Goal: Use online tool/utility: Utilize a website feature to perform a specific function

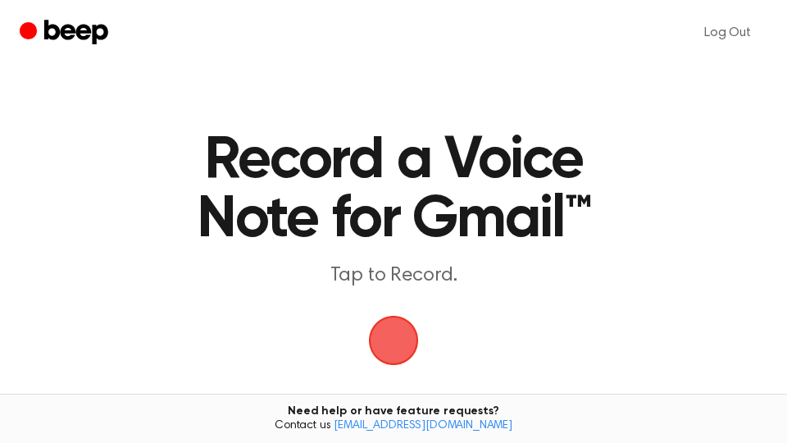
click at [385, 343] on span "button" at bounding box center [394, 340] width 46 height 46
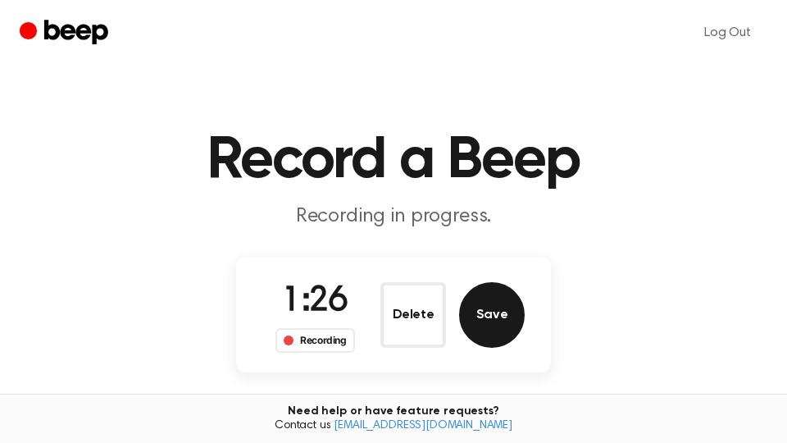
click at [500, 307] on button "Save" at bounding box center [492, 315] width 66 height 66
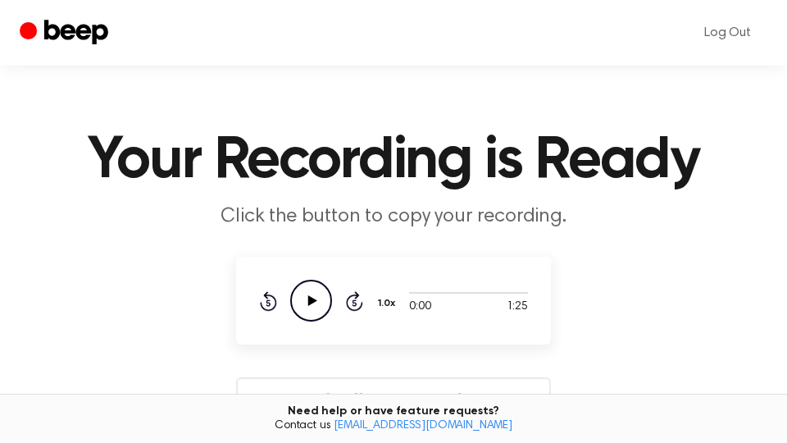
scroll to position [279, 0]
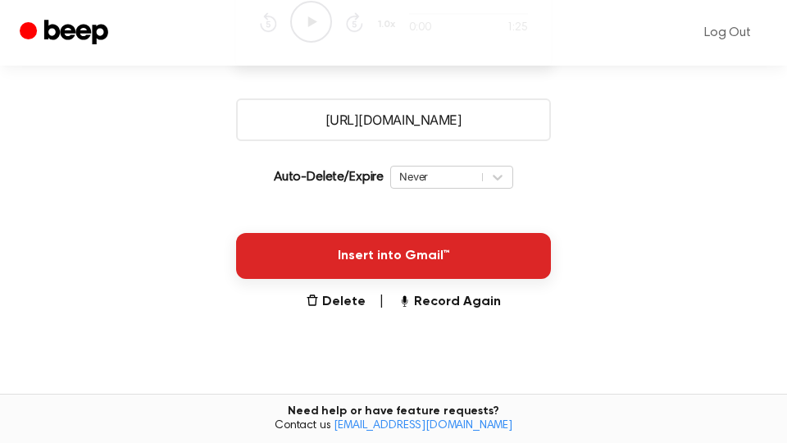
click at [488, 264] on button "Insert into Gmail™" at bounding box center [393, 256] width 315 height 46
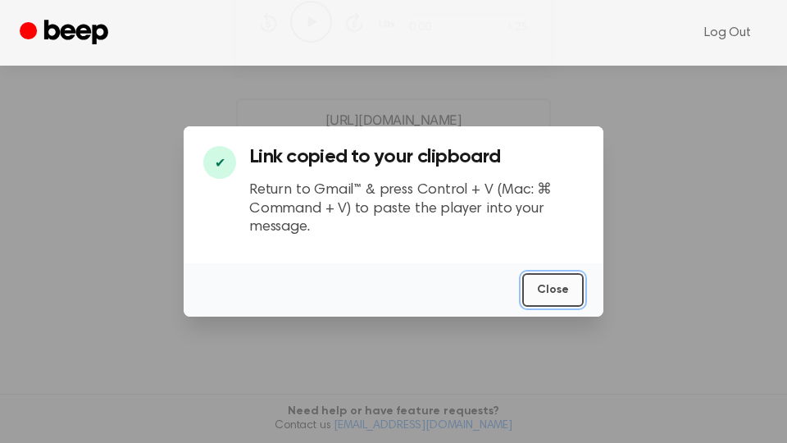
click at [560, 296] on button "Close" at bounding box center [552, 290] width 61 height 34
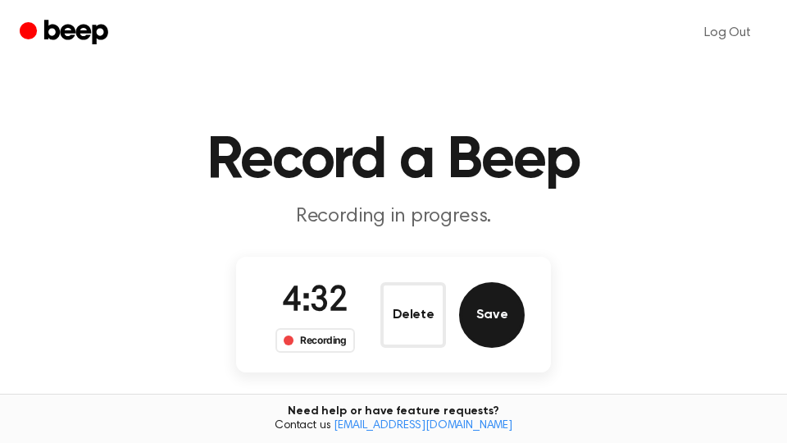
click at [508, 324] on button "Save" at bounding box center [492, 315] width 66 height 66
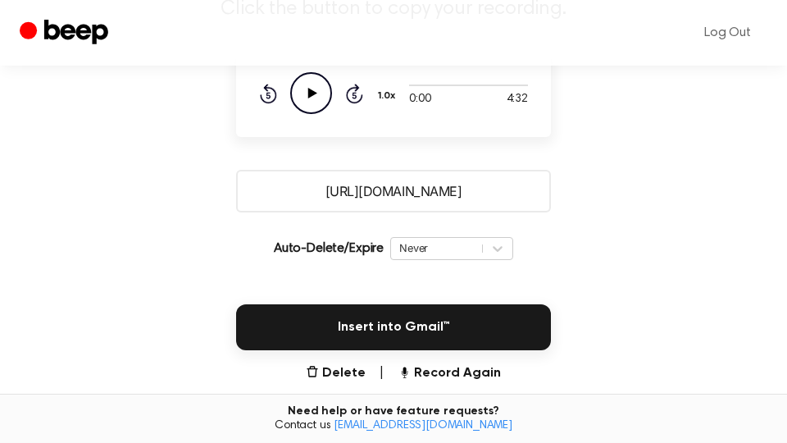
scroll to position [279, 0]
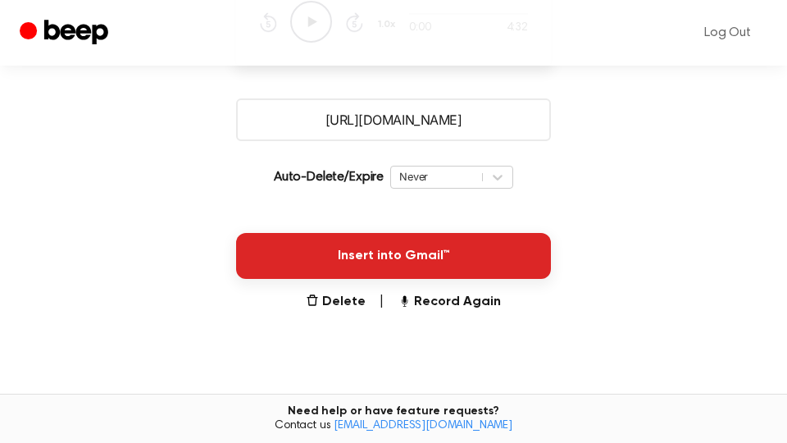
click at [468, 260] on button "Insert into Gmail™" at bounding box center [393, 256] width 315 height 46
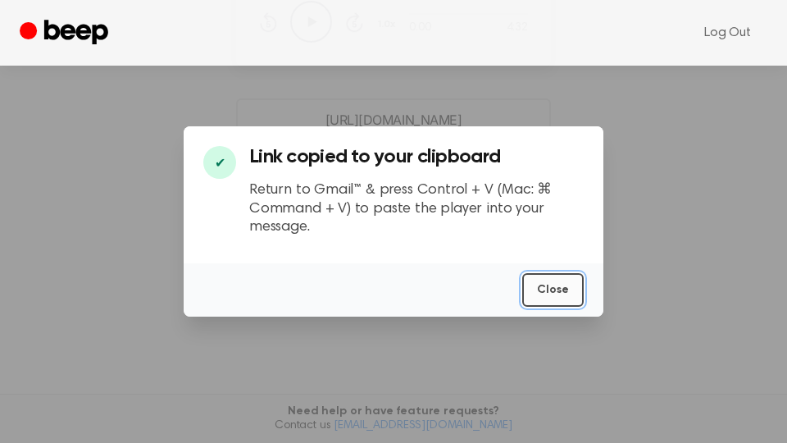
click at [562, 285] on button "Close" at bounding box center [552, 290] width 61 height 34
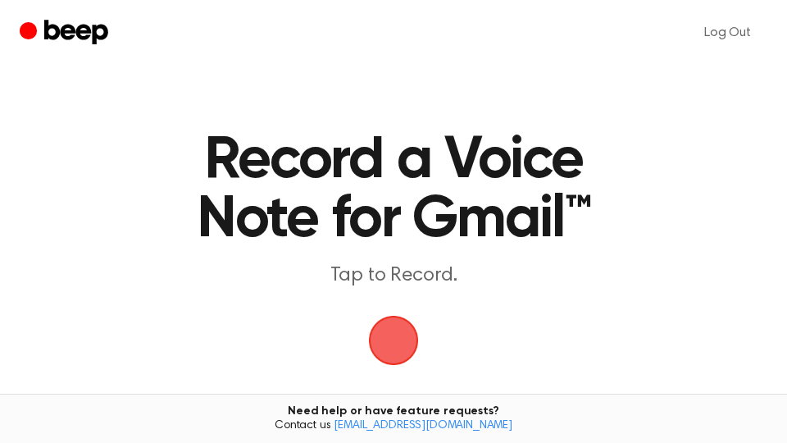
drag, startPoint x: 406, startPoint y: 336, endPoint x: 418, endPoint y: 329, distance: 14.3
click at [412, 335] on span "button" at bounding box center [394, 340] width 46 height 46
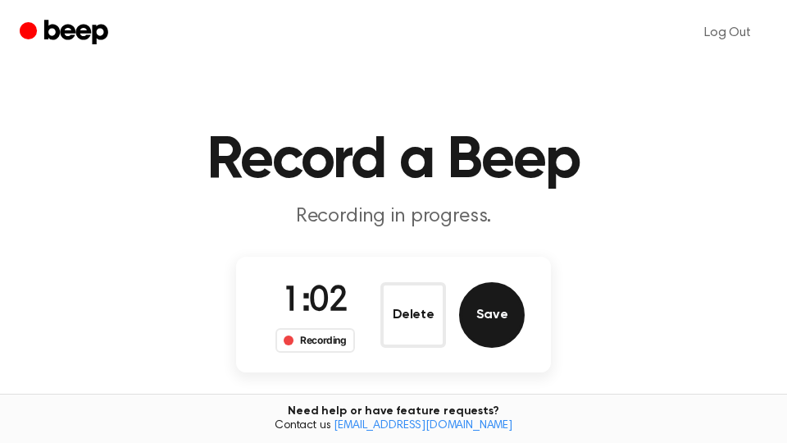
click at [510, 311] on button "Save" at bounding box center [492, 315] width 66 height 66
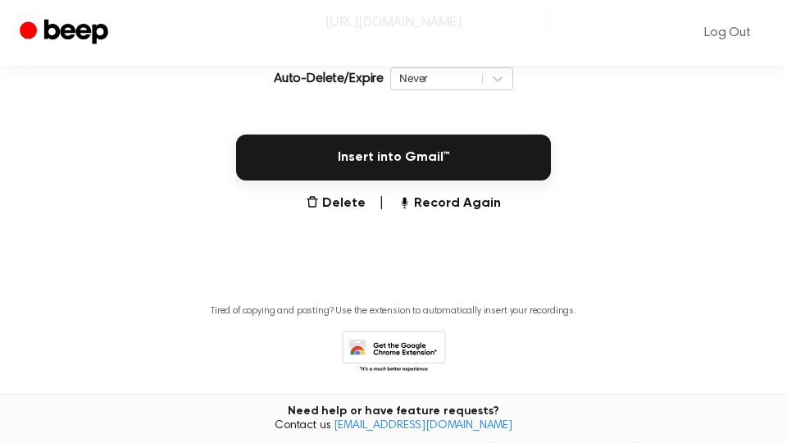
scroll to position [435, 0]
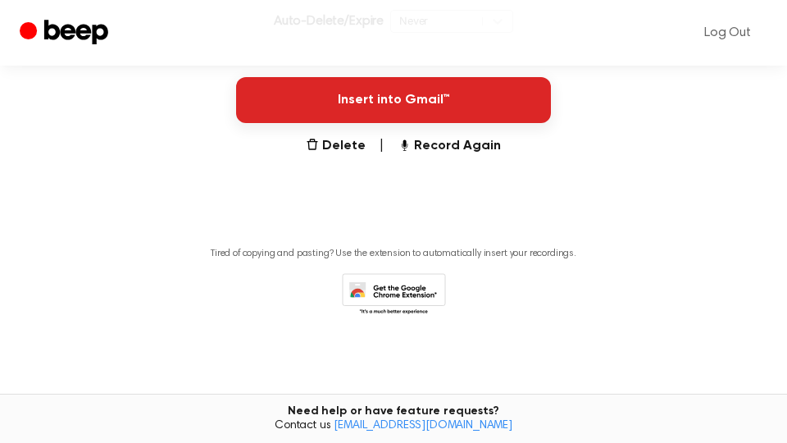
click at [471, 97] on button "Insert into Gmail™" at bounding box center [393, 100] width 315 height 46
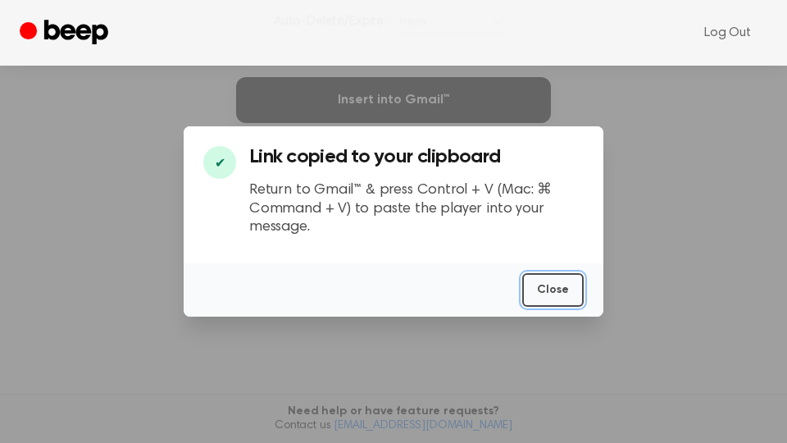
drag, startPoint x: 553, startPoint y: 296, endPoint x: 557, endPoint y: 286, distance: 10.4
click at [554, 296] on button "Close" at bounding box center [552, 290] width 61 height 34
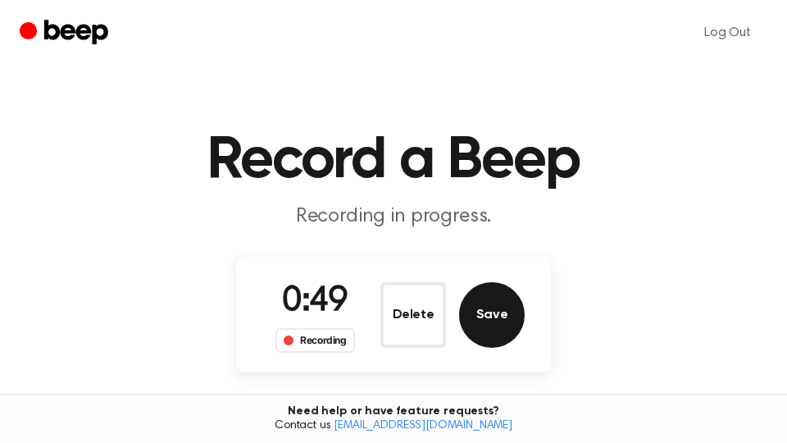
click at [497, 309] on button "Save" at bounding box center [492, 315] width 66 height 66
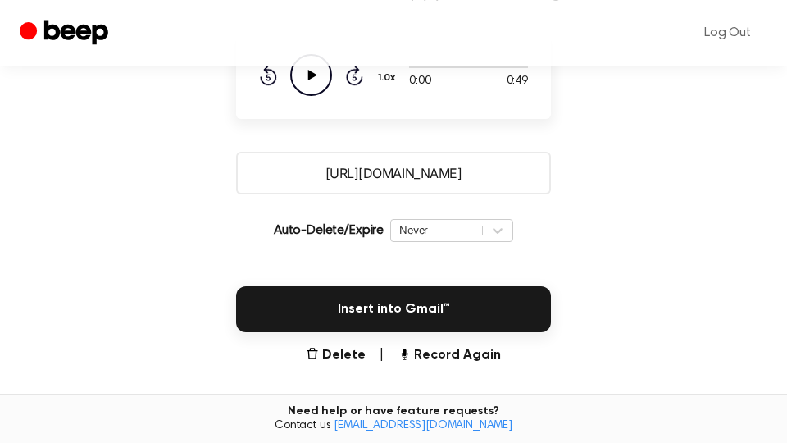
scroll to position [279, 0]
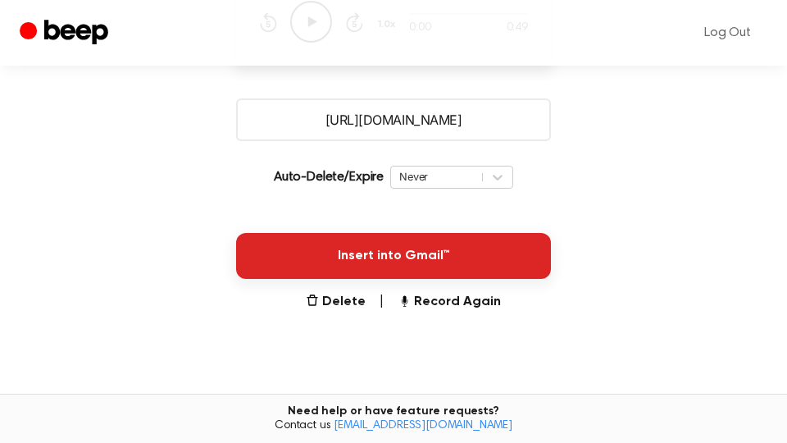
click at [452, 245] on button "Insert into Gmail™" at bounding box center [393, 256] width 315 height 46
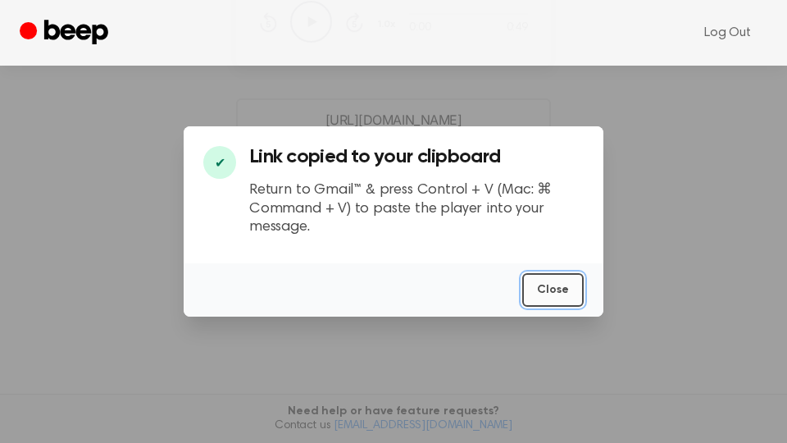
click at [567, 293] on button "Close" at bounding box center [552, 290] width 61 height 34
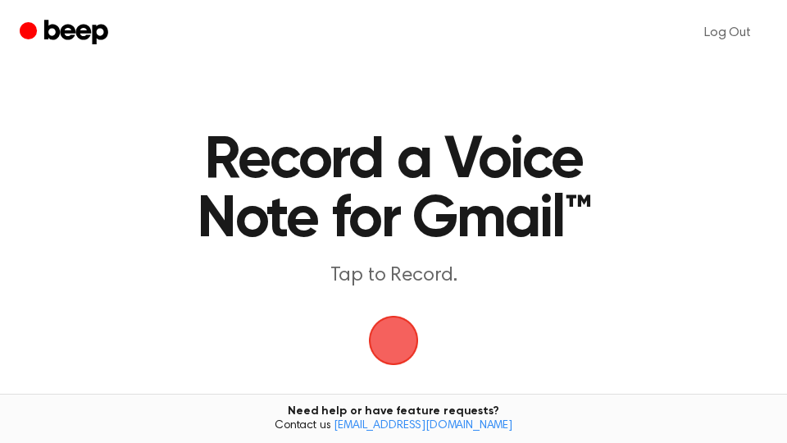
click at [397, 331] on span "button" at bounding box center [394, 340] width 56 height 56
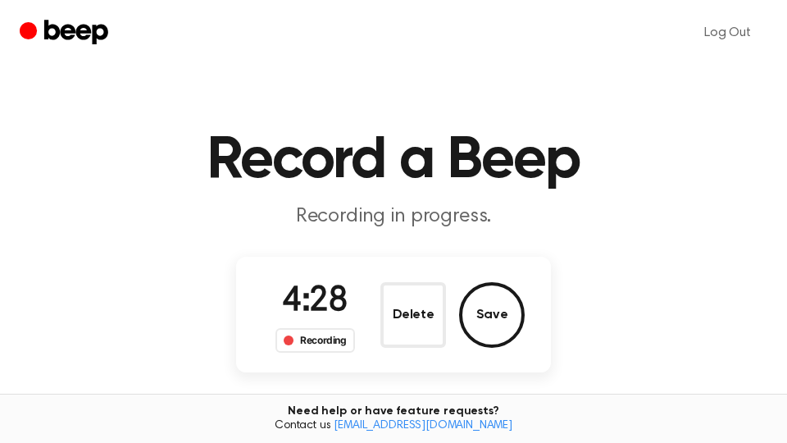
click at [483, 320] on button "Save" at bounding box center [492, 315] width 66 height 66
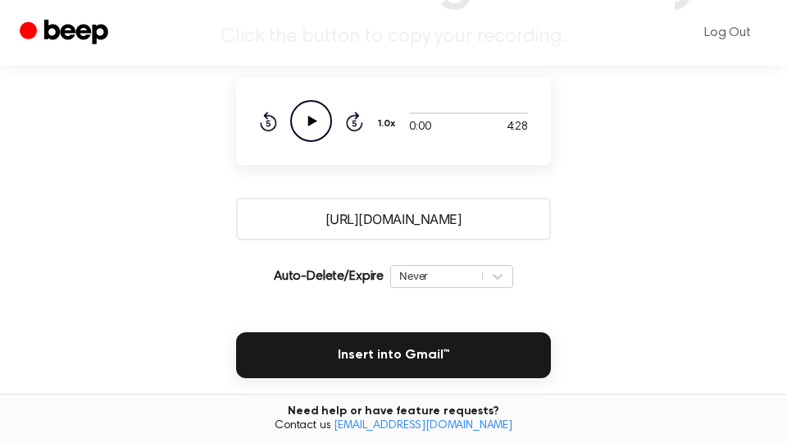
scroll to position [279, 0]
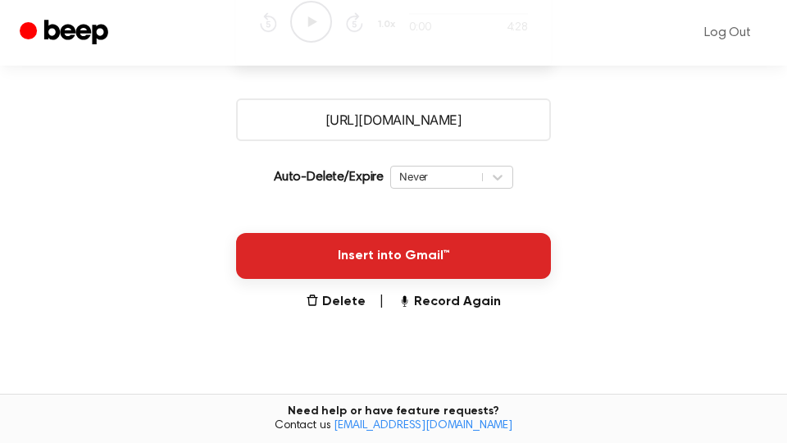
click at [490, 254] on button "Insert into Gmail™" at bounding box center [393, 256] width 315 height 46
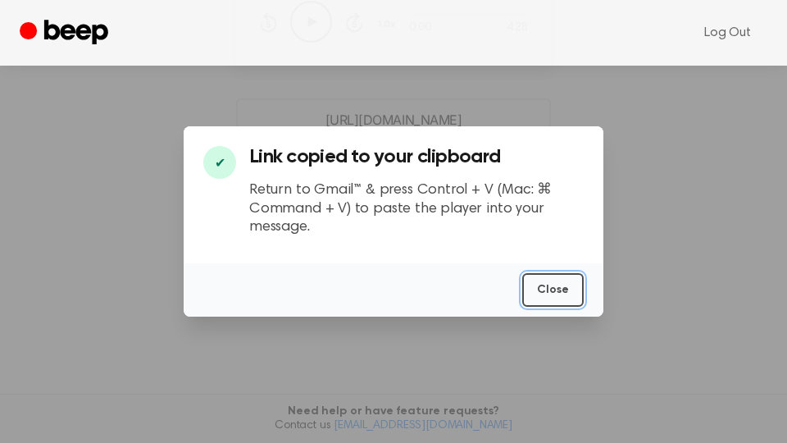
click at [568, 293] on button "Close" at bounding box center [552, 290] width 61 height 34
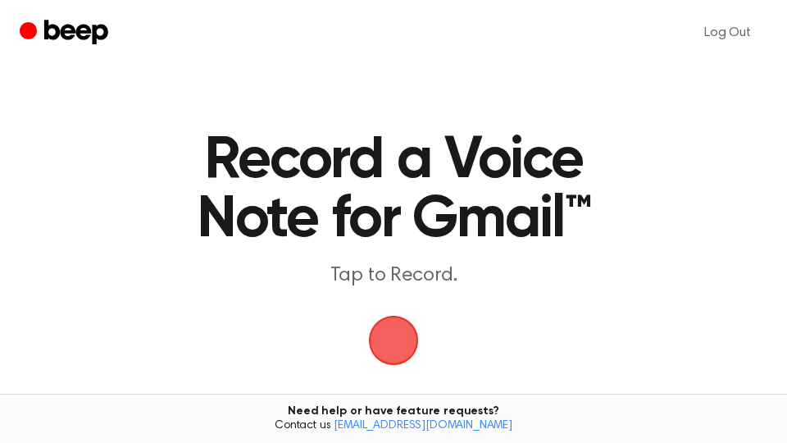
drag, startPoint x: 0, startPoint y: 0, endPoint x: 389, endPoint y: 337, distance: 514.4
click at [389, 337] on span "button" at bounding box center [393, 340] width 59 height 59
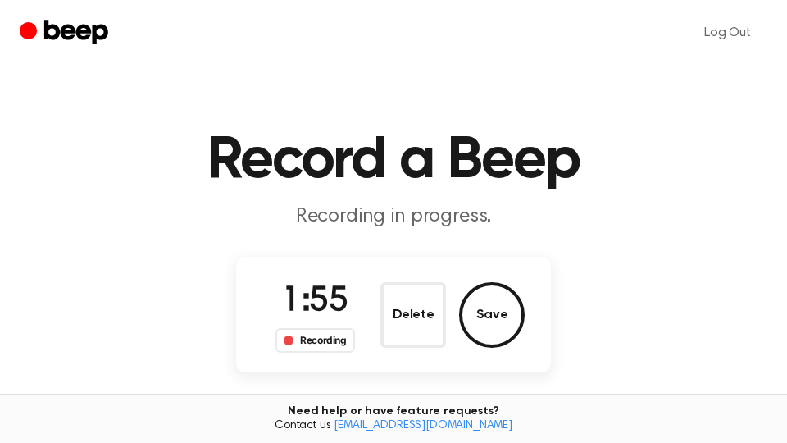
click at [498, 304] on button "Save" at bounding box center [492, 315] width 66 height 66
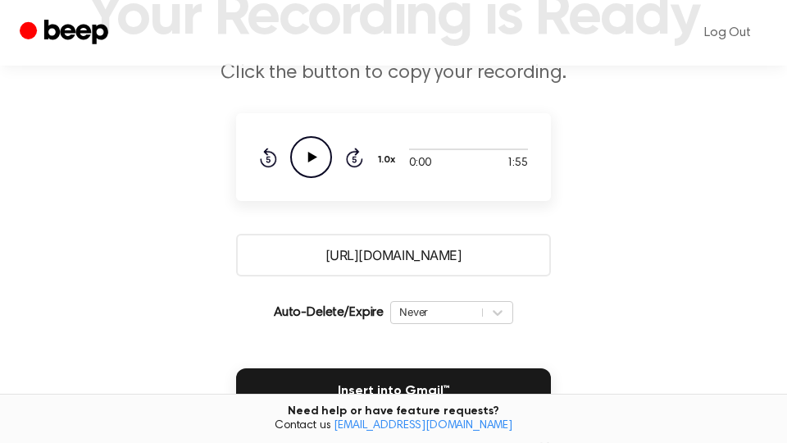
scroll to position [279, 0]
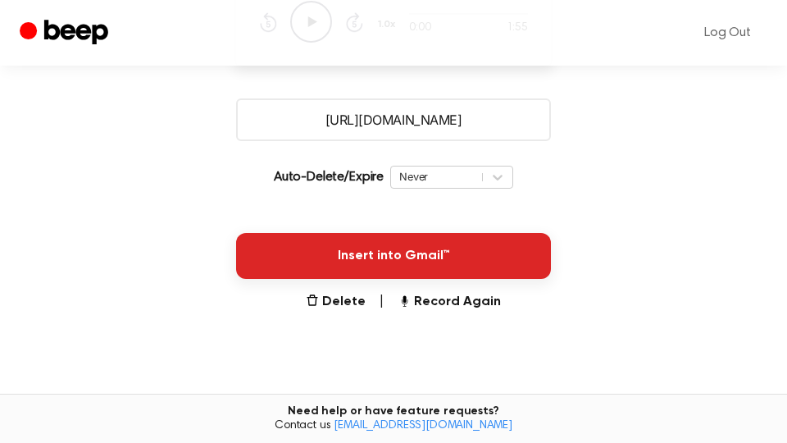
click at [506, 271] on button "Insert into Gmail™" at bounding box center [393, 256] width 315 height 46
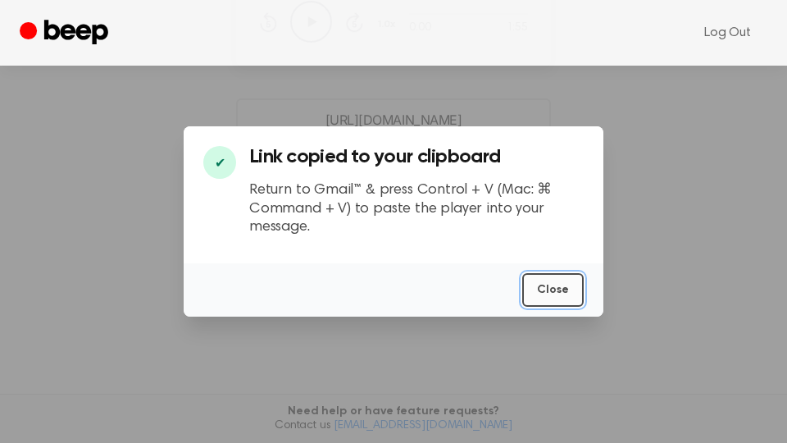
click at [554, 282] on button "Close" at bounding box center [552, 290] width 61 height 34
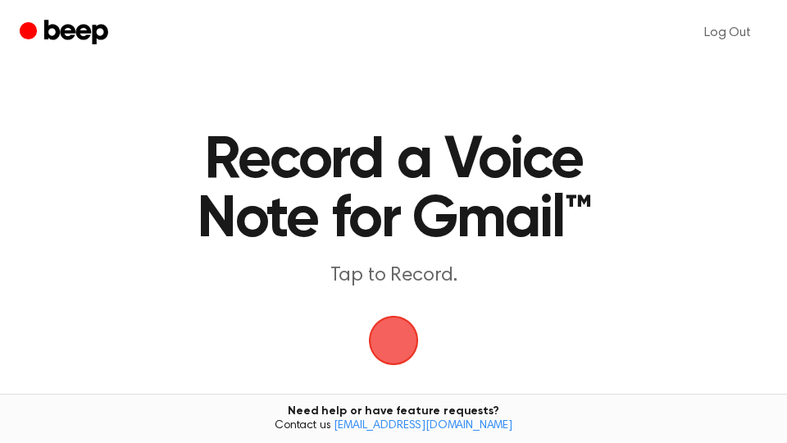
click at [394, 322] on span "button" at bounding box center [393, 340] width 89 height 89
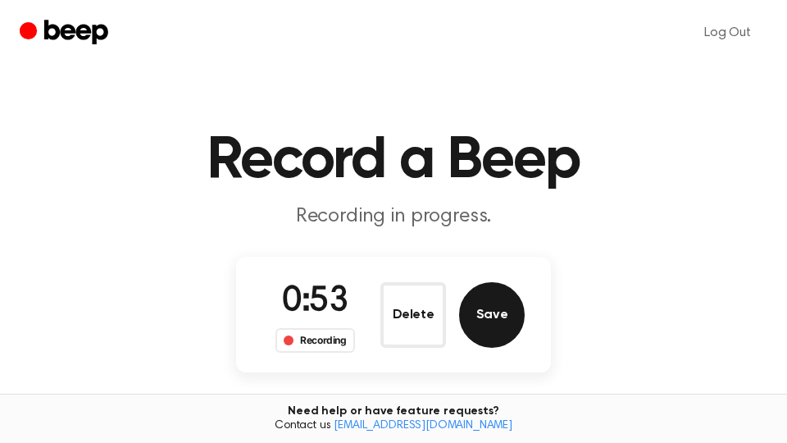
click at [512, 306] on button "Save" at bounding box center [492, 315] width 66 height 66
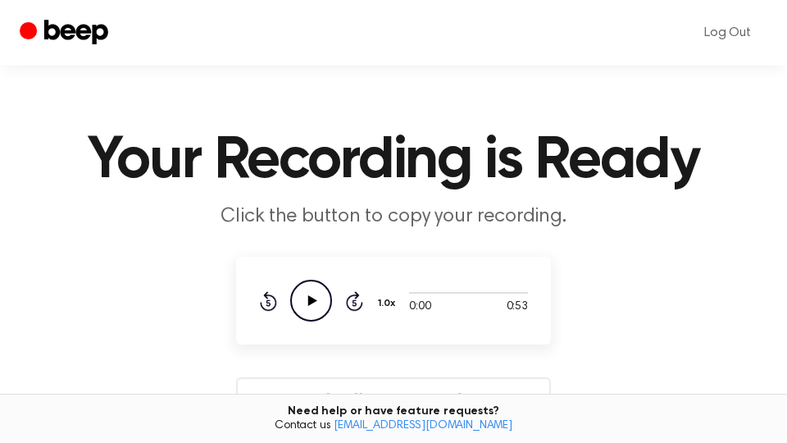
scroll to position [279, 0]
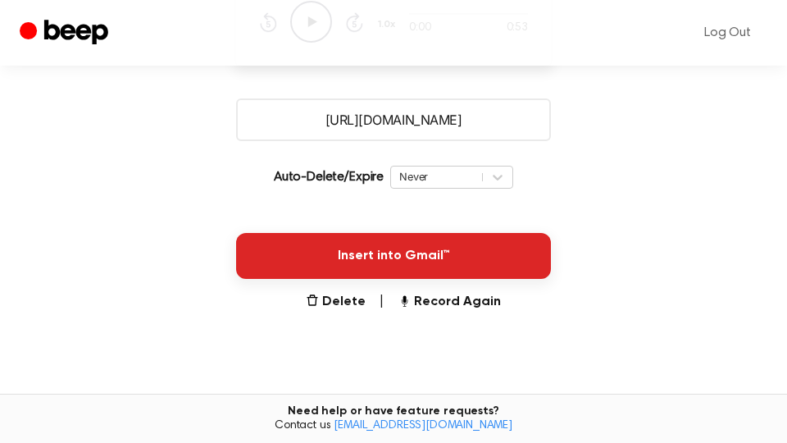
click at [467, 262] on button "Insert into Gmail™" at bounding box center [393, 256] width 315 height 46
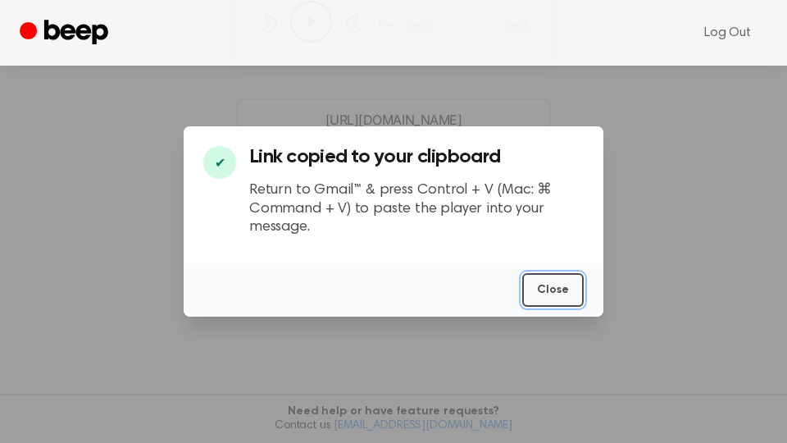
drag, startPoint x: 552, startPoint y: 291, endPoint x: 285, endPoint y: 294, distance: 266.5
click at [552, 290] on button "Close" at bounding box center [552, 290] width 61 height 34
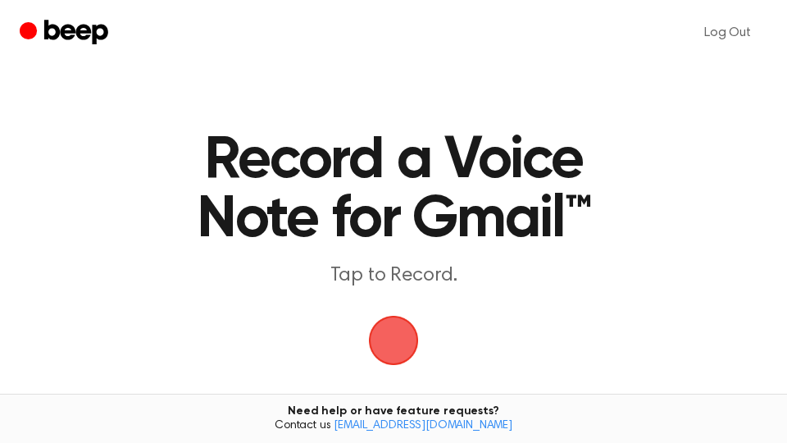
click at [400, 349] on span "button" at bounding box center [394, 340] width 92 height 92
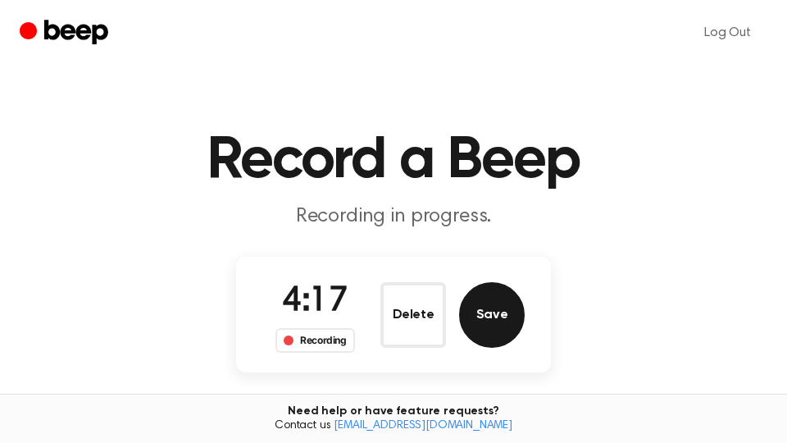
click at [519, 318] on button "Save" at bounding box center [492, 315] width 66 height 66
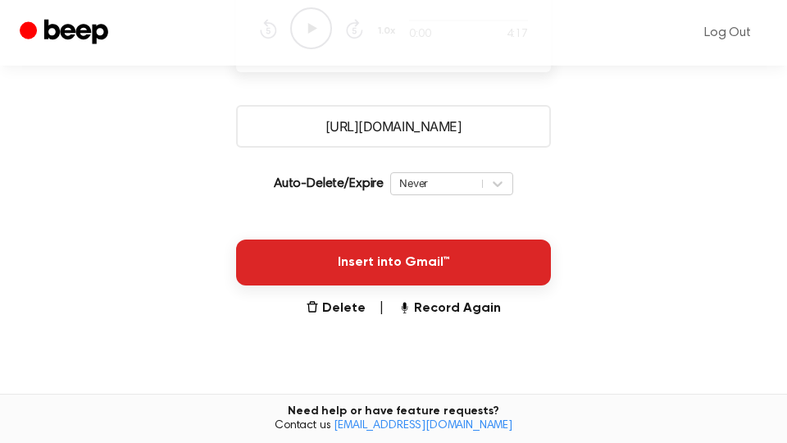
scroll to position [279, 0]
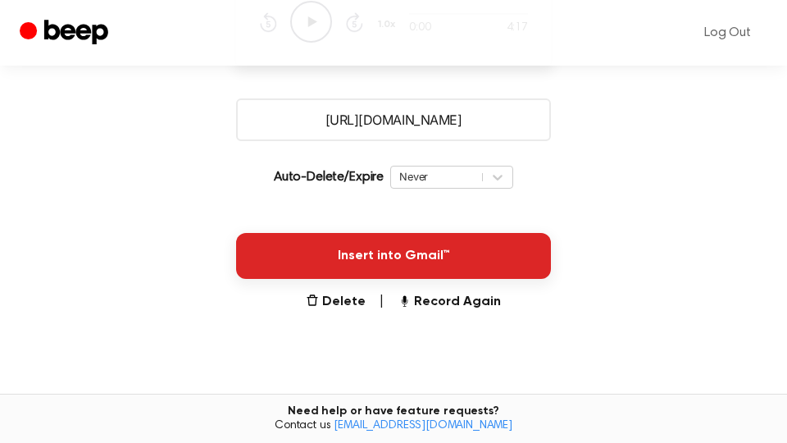
click at [494, 256] on button "Insert into Gmail™" at bounding box center [393, 256] width 315 height 46
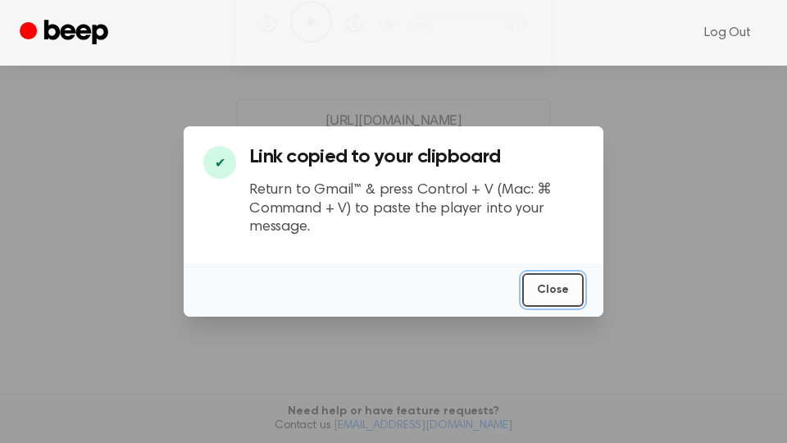
click at [570, 293] on button "Close" at bounding box center [552, 290] width 61 height 34
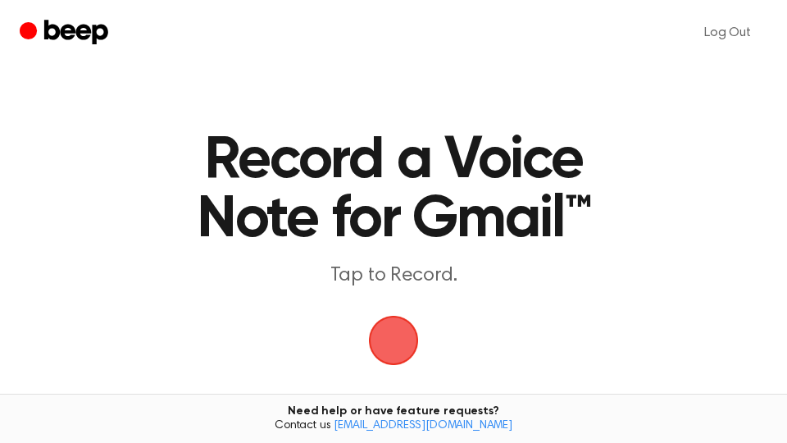
drag, startPoint x: 0, startPoint y: 0, endPoint x: 404, endPoint y: 354, distance: 537.5
click at [404, 354] on span "button" at bounding box center [393, 340] width 53 height 53
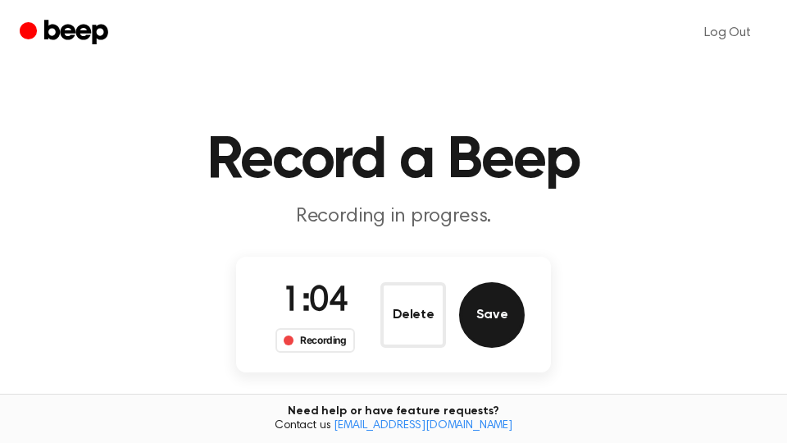
click at [502, 321] on button "Save" at bounding box center [492, 315] width 66 height 66
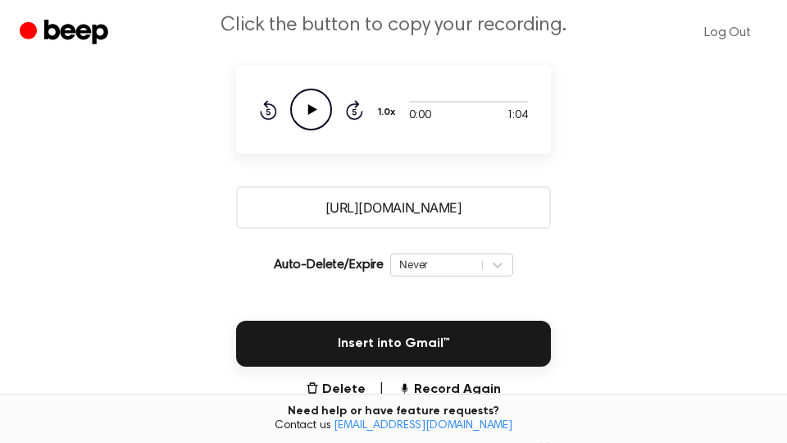
scroll to position [279, 0]
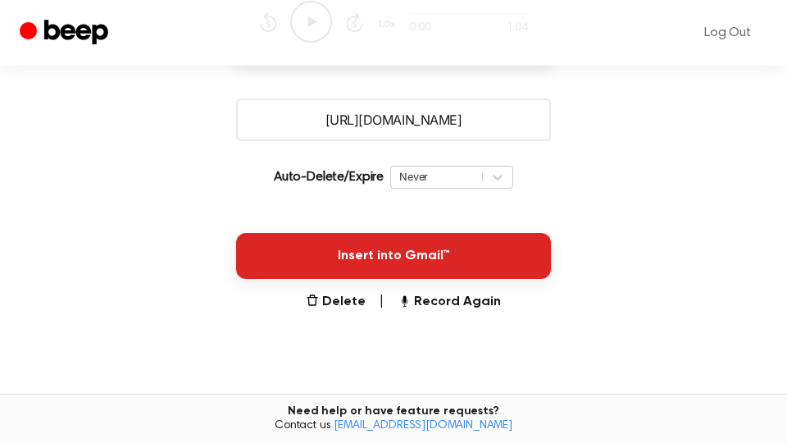
click at [454, 255] on button "Insert into Gmail™" at bounding box center [393, 256] width 315 height 46
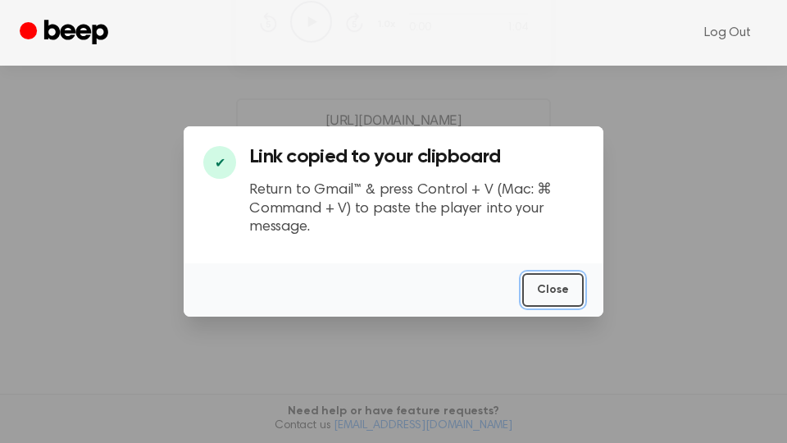
click at [572, 295] on button "Close" at bounding box center [552, 290] width 61 height 34
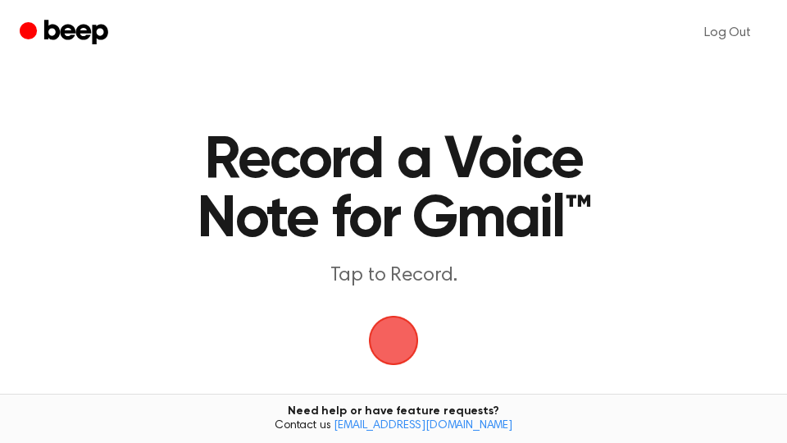
click at [394, 338] on span "button" at bounding box center [394, 340] width 46 height 46
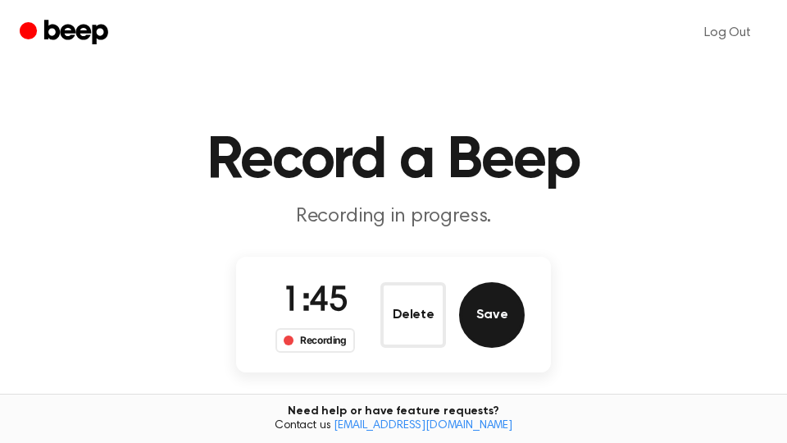
click at [499, 309] on button "Save" at bounding box center [492, 315] width 66 height 66
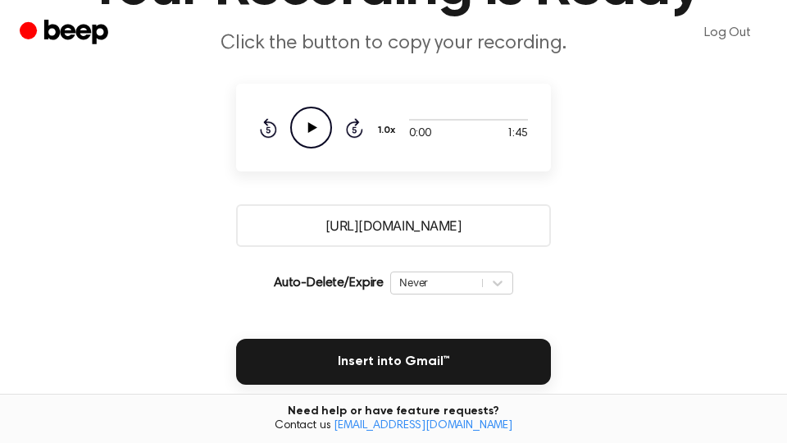
scroll to position [279, 0]
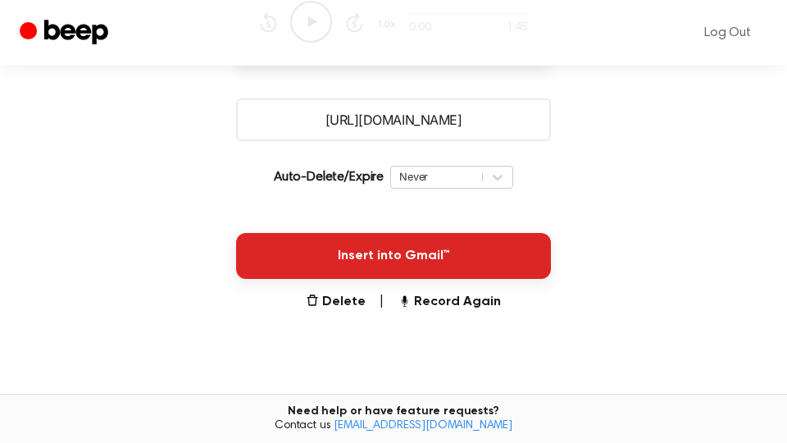
click at [501, 260] on button "Insert into Gmail™" at bounding box center [393, 256] width 315 height 46
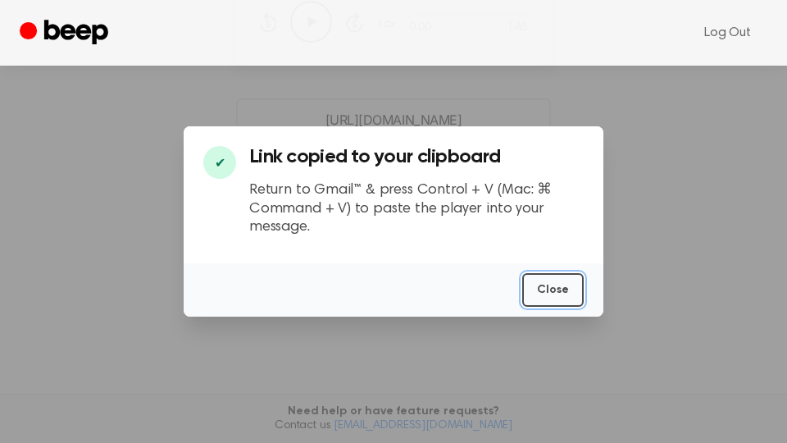
drag, startPoint x: 566, startPoint y: 288, endPoint x: 585, endPoint y: 234, distance: 57.6
click at [565, 289] on button "Close" at bounding box center [552, 290] width 61 height 34
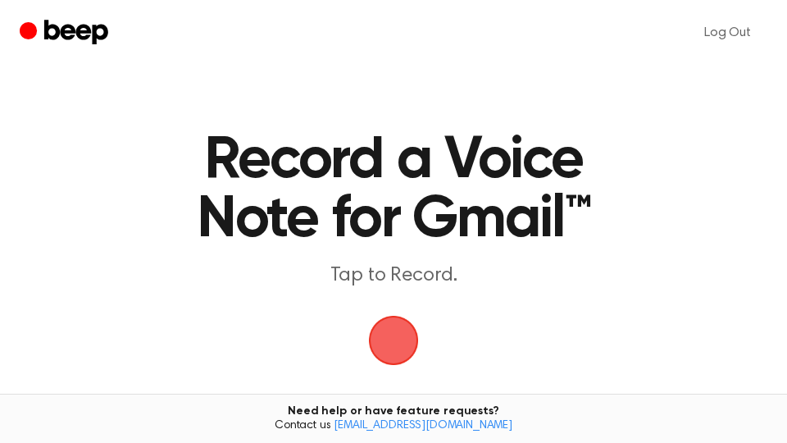
click at [403, 350] on span "button" at bounding box center [394, 340] width 56 height 56
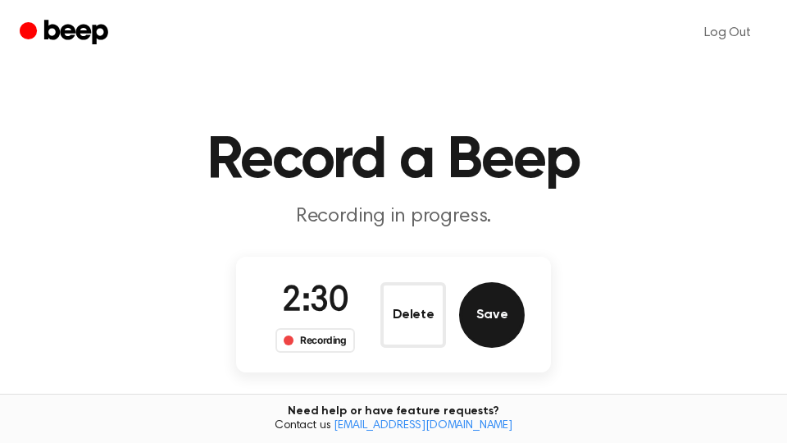
click at [508, 319] on button "Save" at bounding box center [492, 315] width 66 height 66
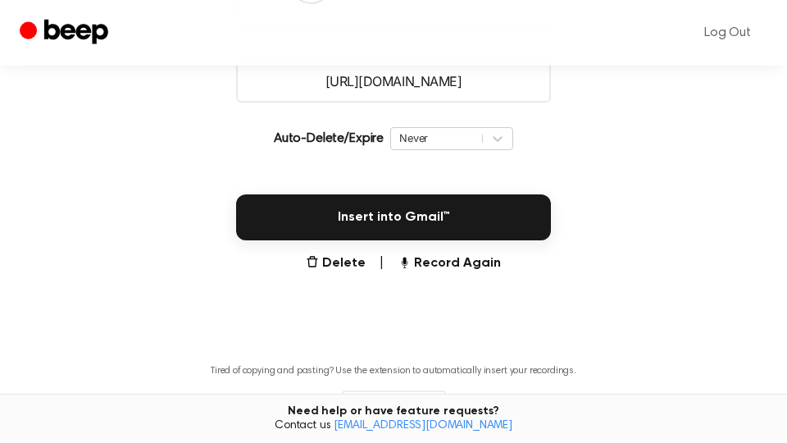
scroll to position [435, 0]
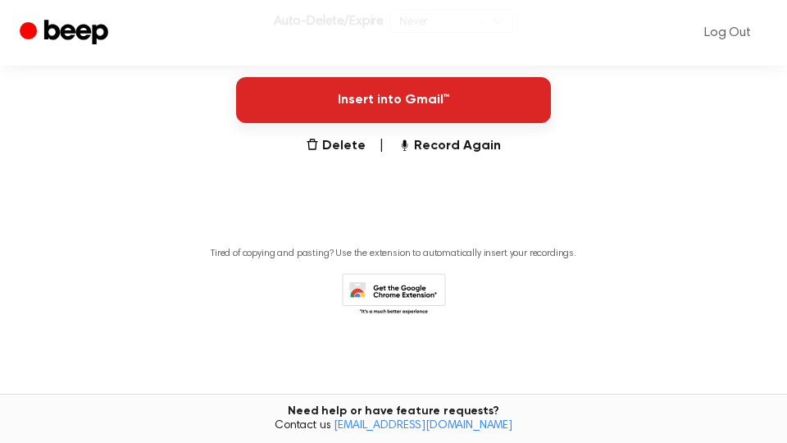
click at [446, 100] on button "Insert into Gmail™" at bounding box center [393, 100] width 315 height 46
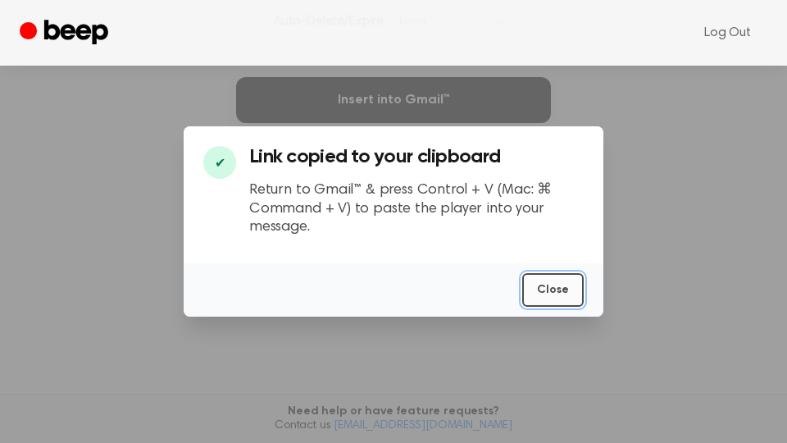
click at [550, 285] on button "Close" at bounding box center [552, 290] width 61 height 34
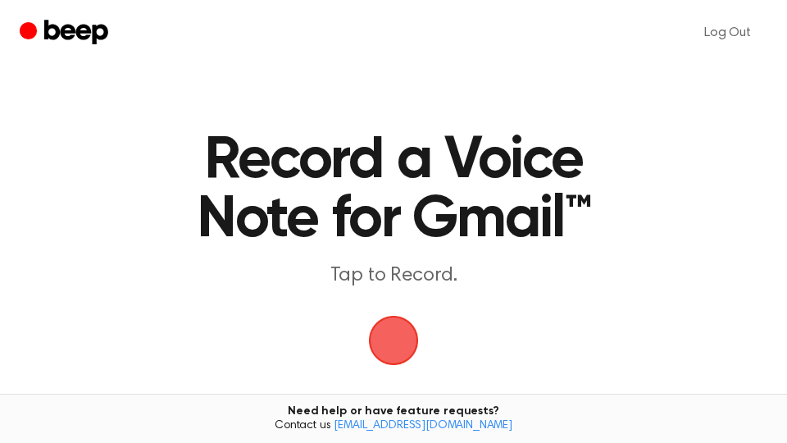
click at [388, 335] on span "button" at bounding box center [394, 340] width 83 height 83
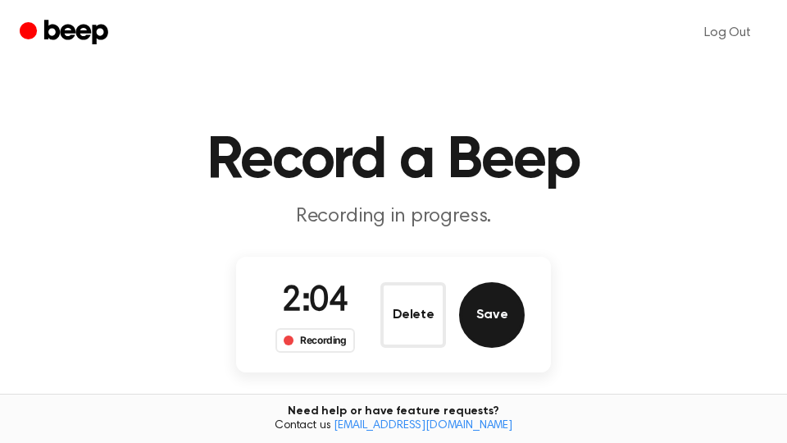
click at [501, 303] on button "Save" at bounding box center [492, 315] width 66 height 66
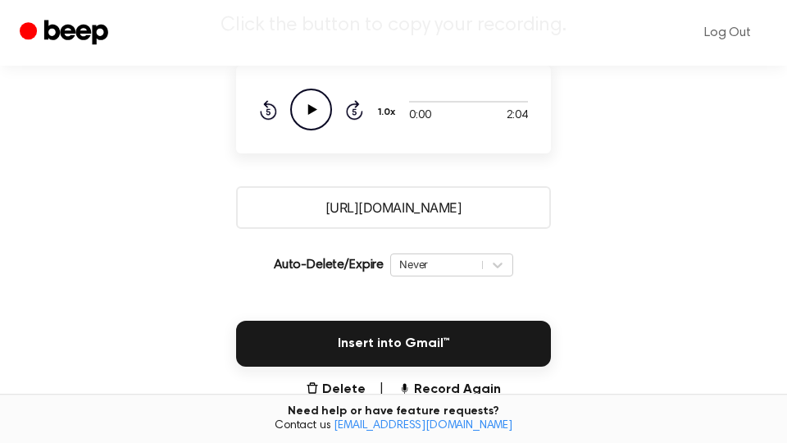
scroll to position [279, 0]
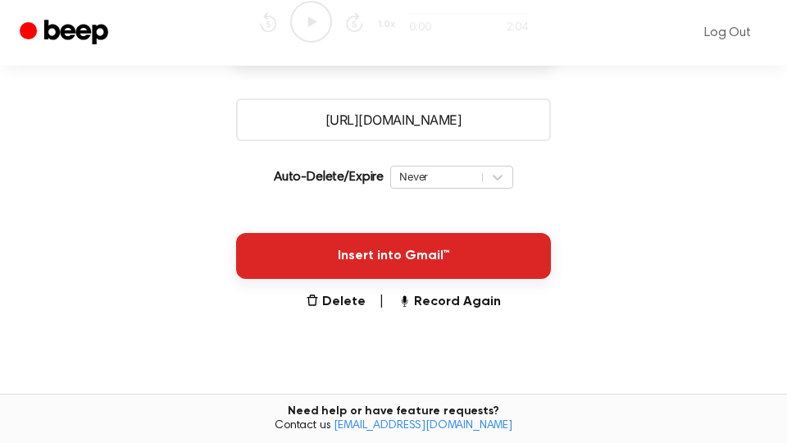
click at [502, 267] on button "Insert into Gmail™" at bounding box center [393, 256] width 315 height 46
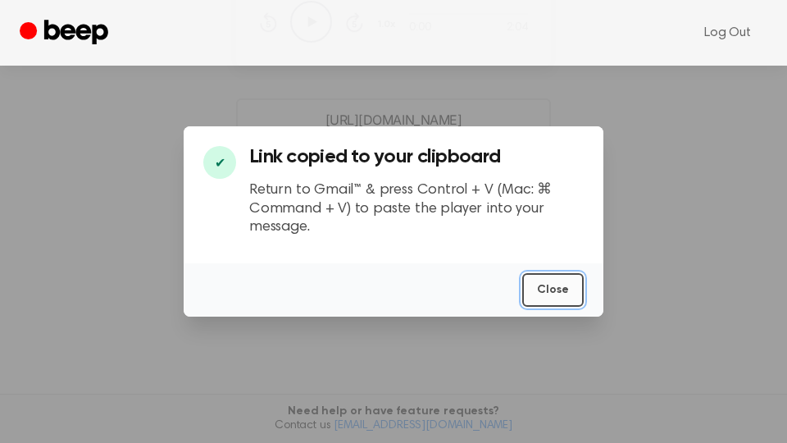
click at [557, 293] on button "Close" at bounding box center [552, 290] width 61 height 34
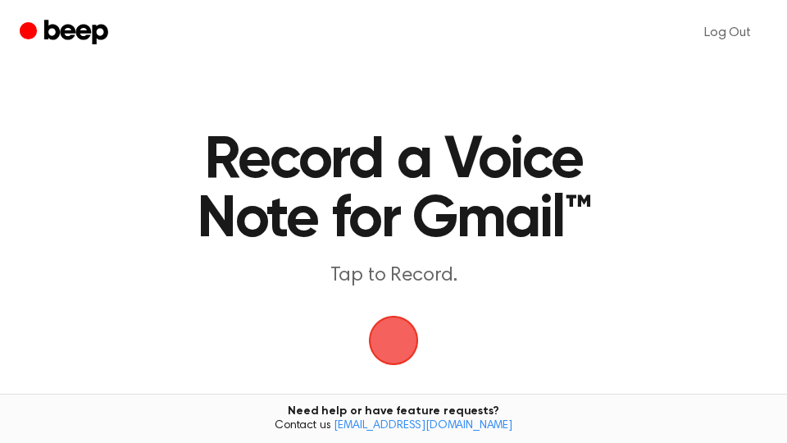
drag, startPoint x: 386, startPoint y: 338, endPoint x: 408, endPoint y: 231, distance: 108.9
click at [386, 334] on span "button" at bounding box center [393, 340] width 53 height 53
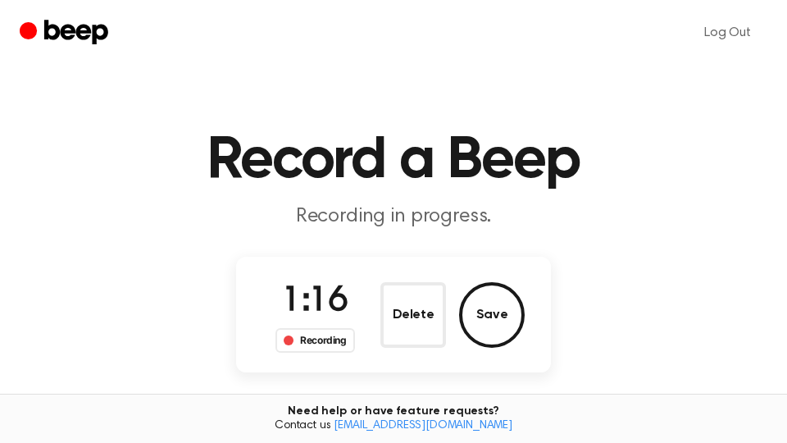
click at [507, 317] on button "Save" at bounding box center [492, 315] width 66 height 66
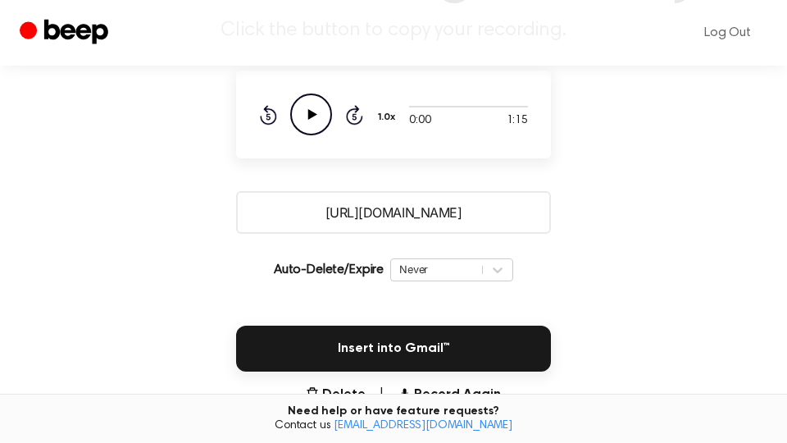
scroll to position [279, 0]
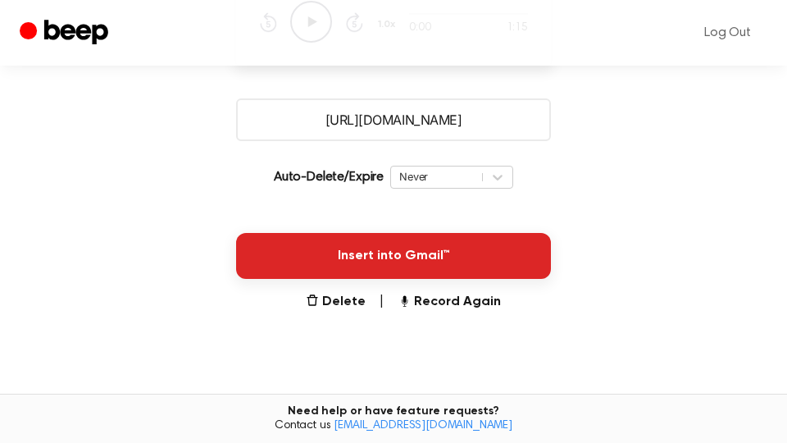
click at [502, 260] on button "Insert into Gmail™" at bounding box center [393, 256] width 315 height 46
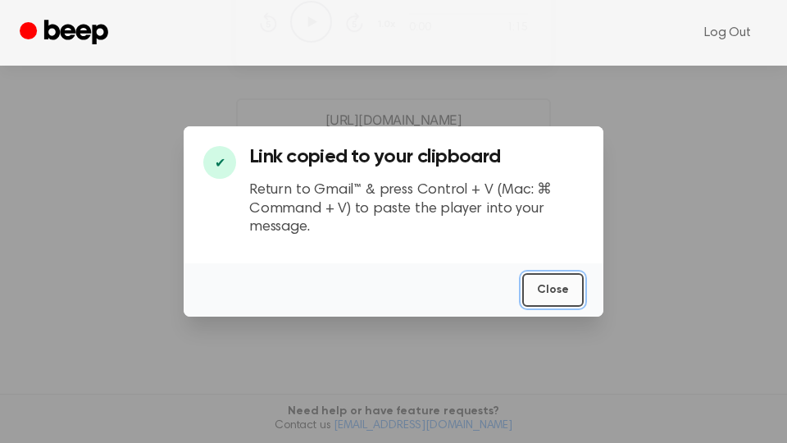
click at [556, 290] on button "Close" at bounding box center [552, 290] width 61 height 34
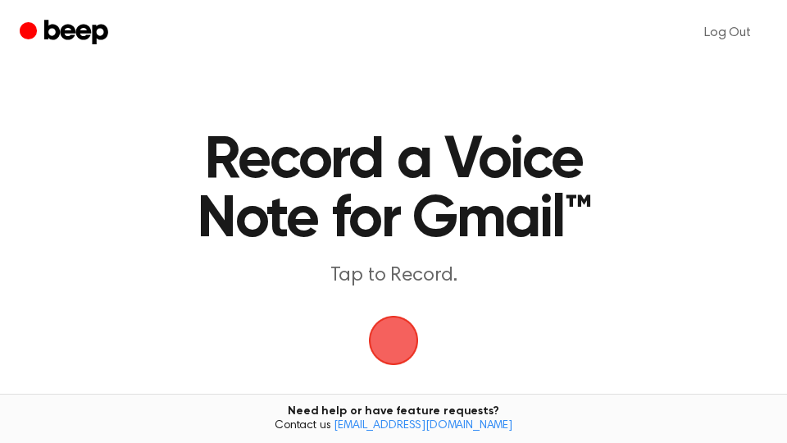
click at [405, 328] on span "button" at bounding box center [394, 340] width 46 height 46
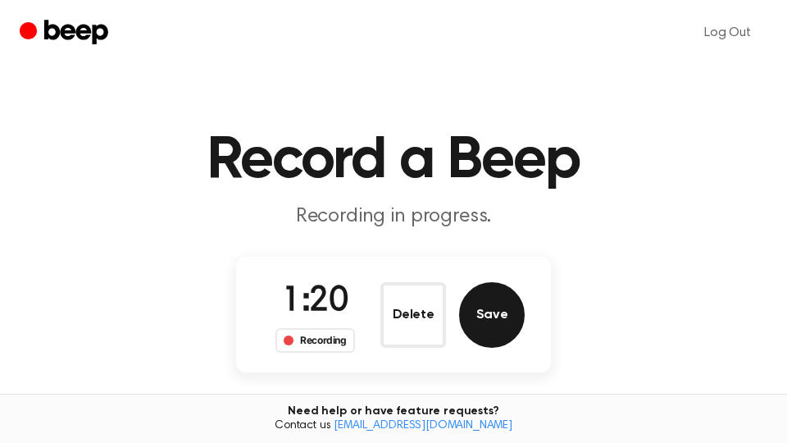
drag, startPoint x: 489, startPoint y: 304, endPoint x: 496, endPoint y: 314, distance: 12.3
click at [489, 307] on button "Save" at bounding box center [492, 315] width 66 height 66
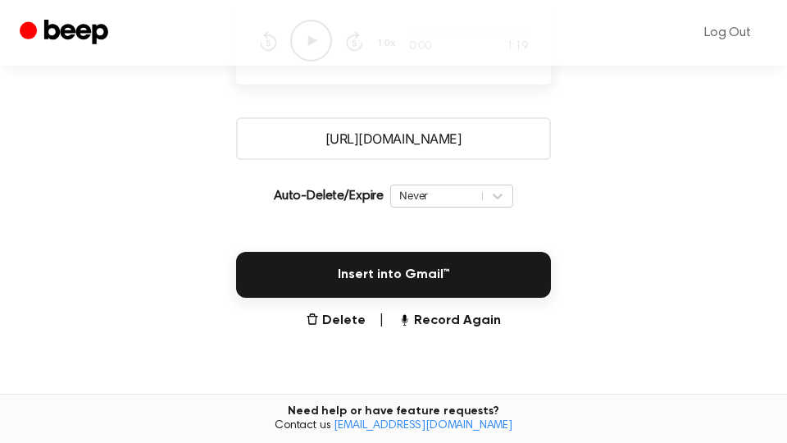
scroll to position [279, 0]
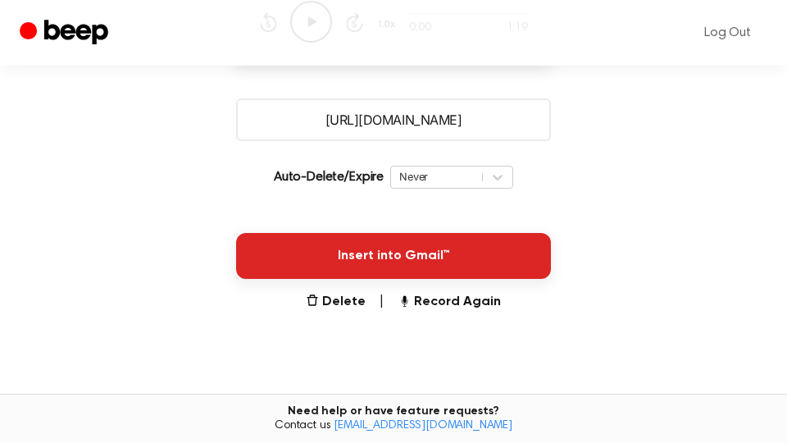
click at [457, 266] on button "Insert into Gmail™" at bounding box center [393, 256] width 315 height 46
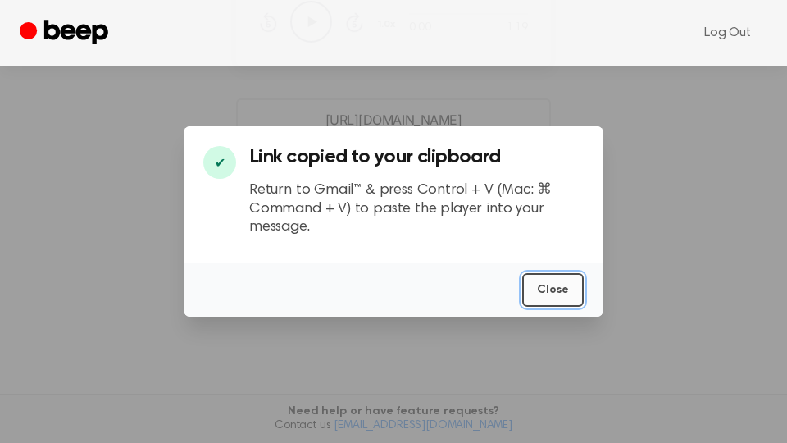
click at [556, 292] on button "Close" at bounding box center [552, 290] width 61 height 34
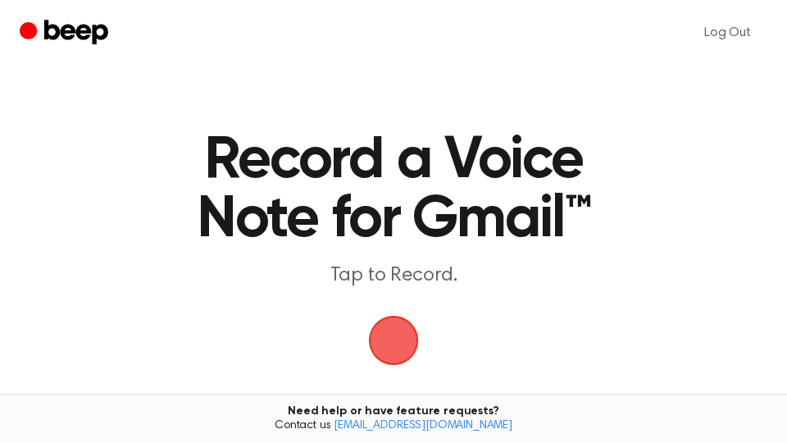
click at [389, 327] on span "button" at bounding box center [394, 340] width 46 height 46
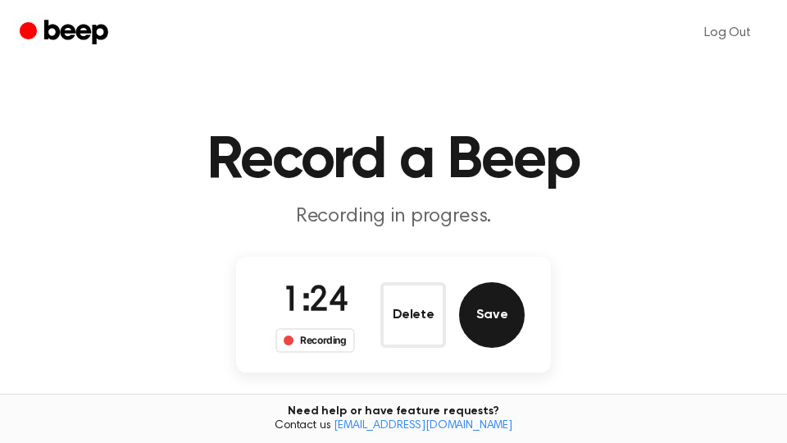
click at [485, 320] on button "Save" at bounding box center [492, 315] width 66 height 66
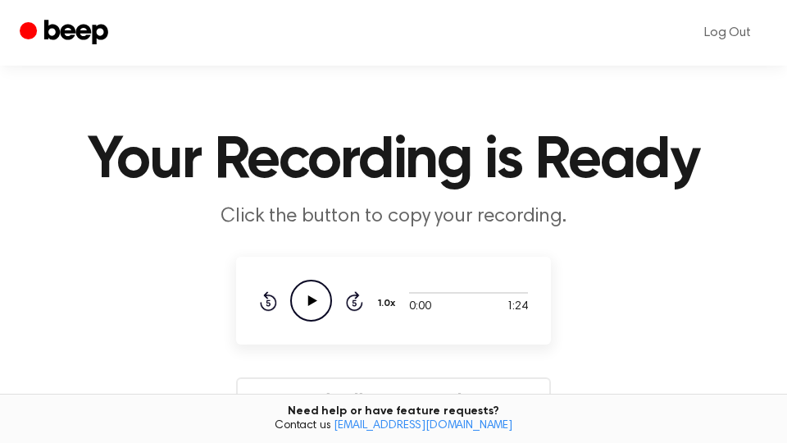
scroll to position [279, 0]
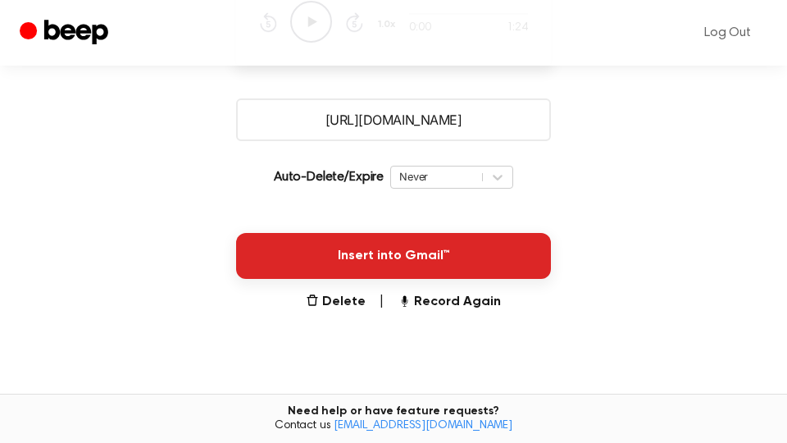
click at [476, 253] on button "Insert into Gmail™" at bounding box center [393, 256] width 315 height 46
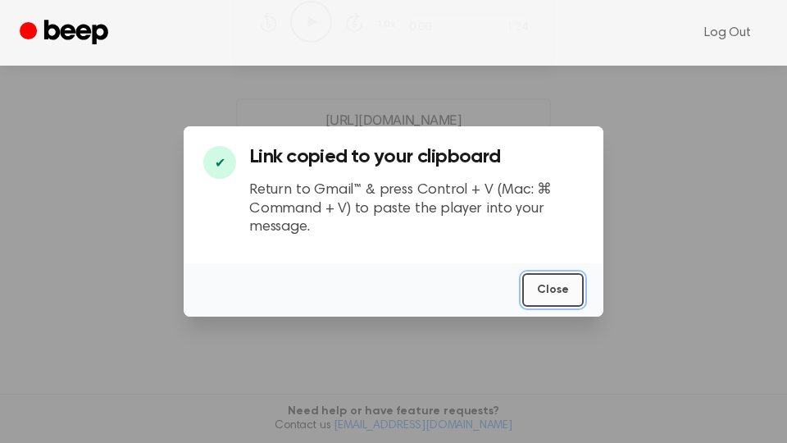
click at [547, 282] on button "Close" at bounding box center [552, 290] width 61 height 34
